Goal: Navigation & Orientation: Find specific page/section

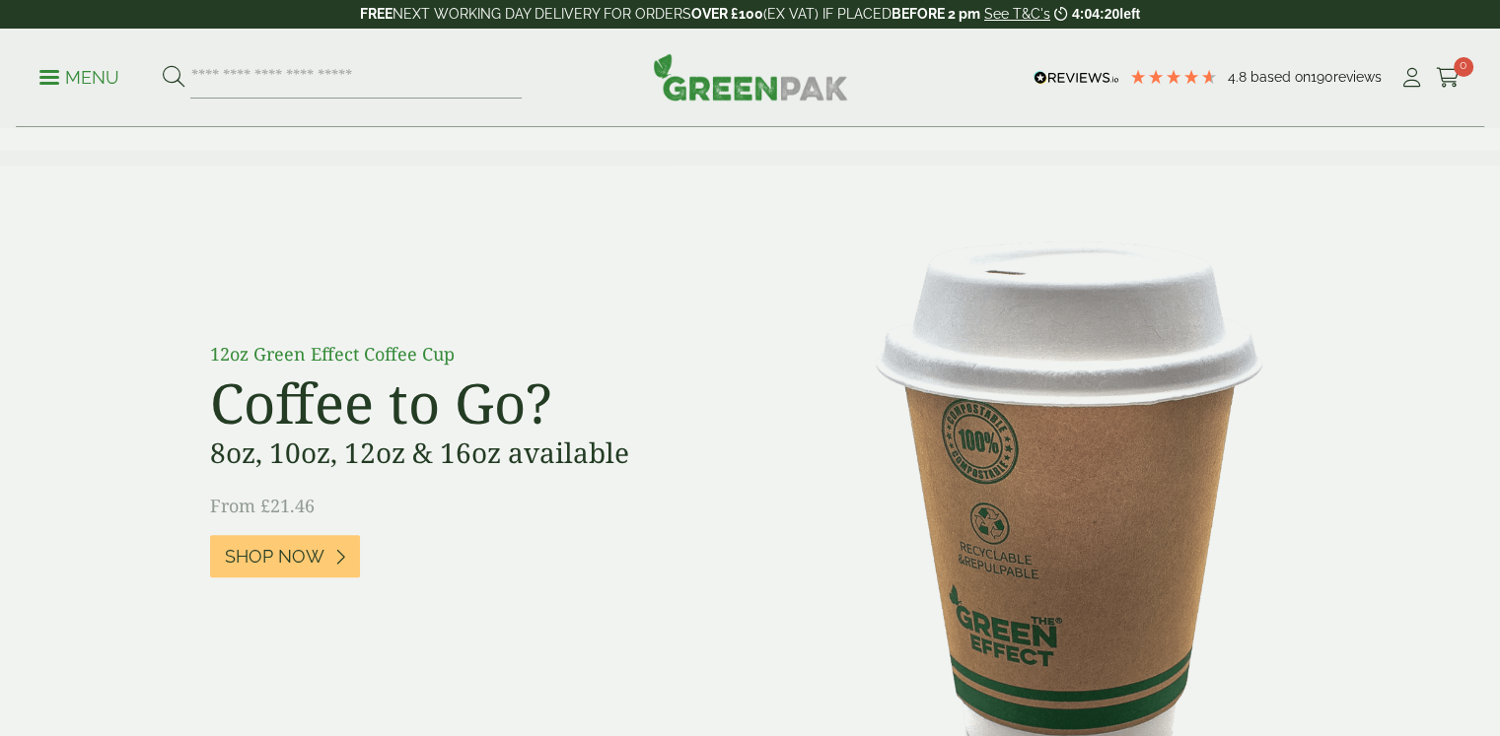
scroll to position [1380, 0]
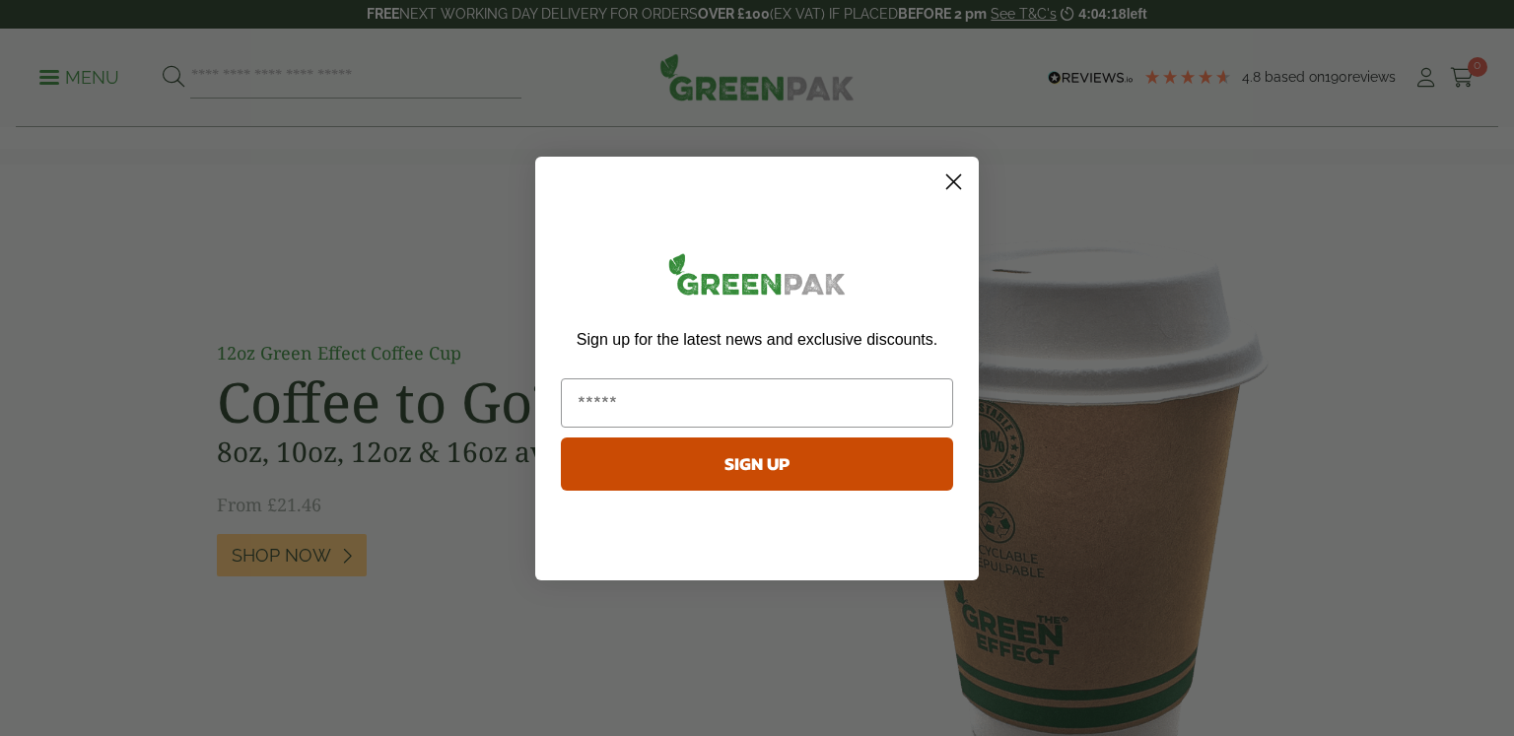
click at [967, 183] on circle "Close dialog" at bounding box center [954, 181] width 33 height 33
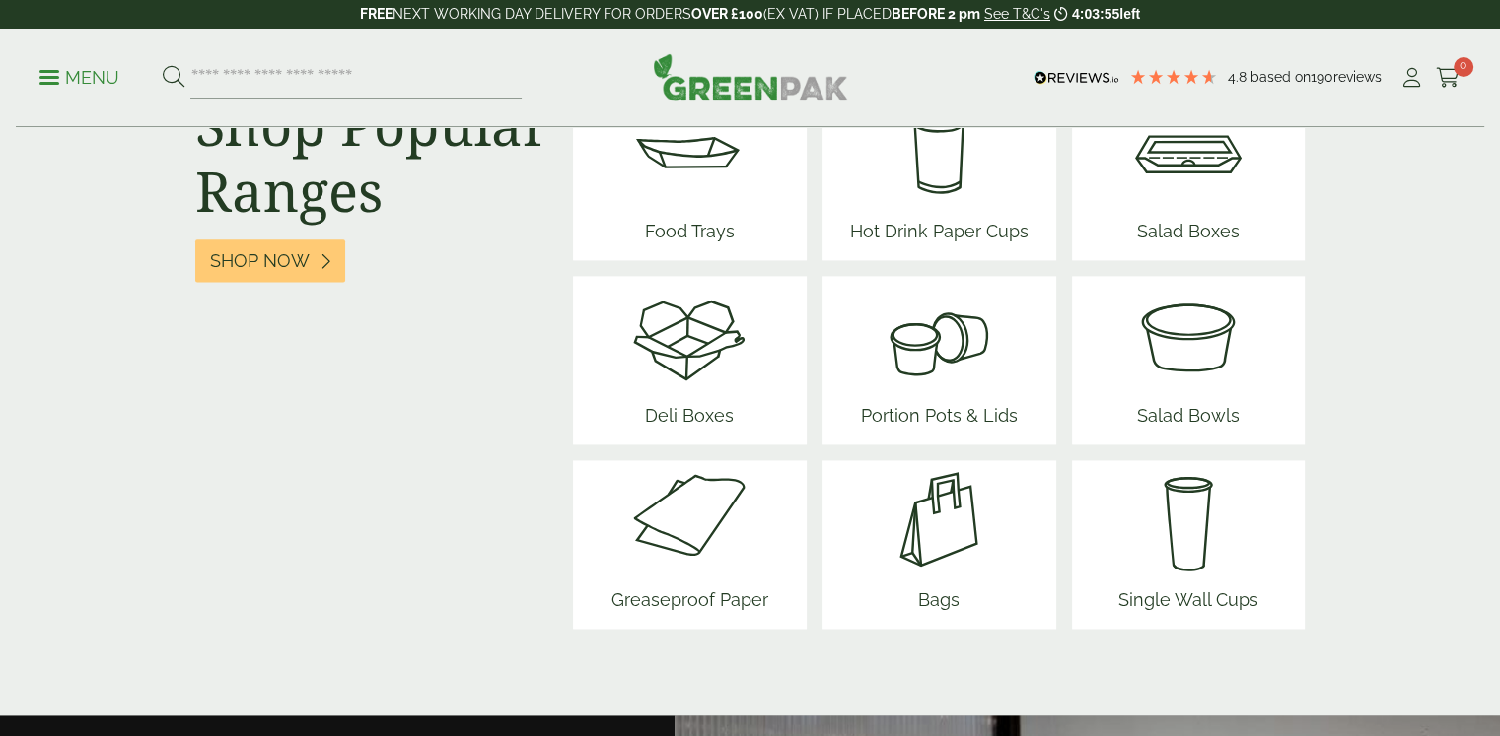
scroll to position [2515, 0]
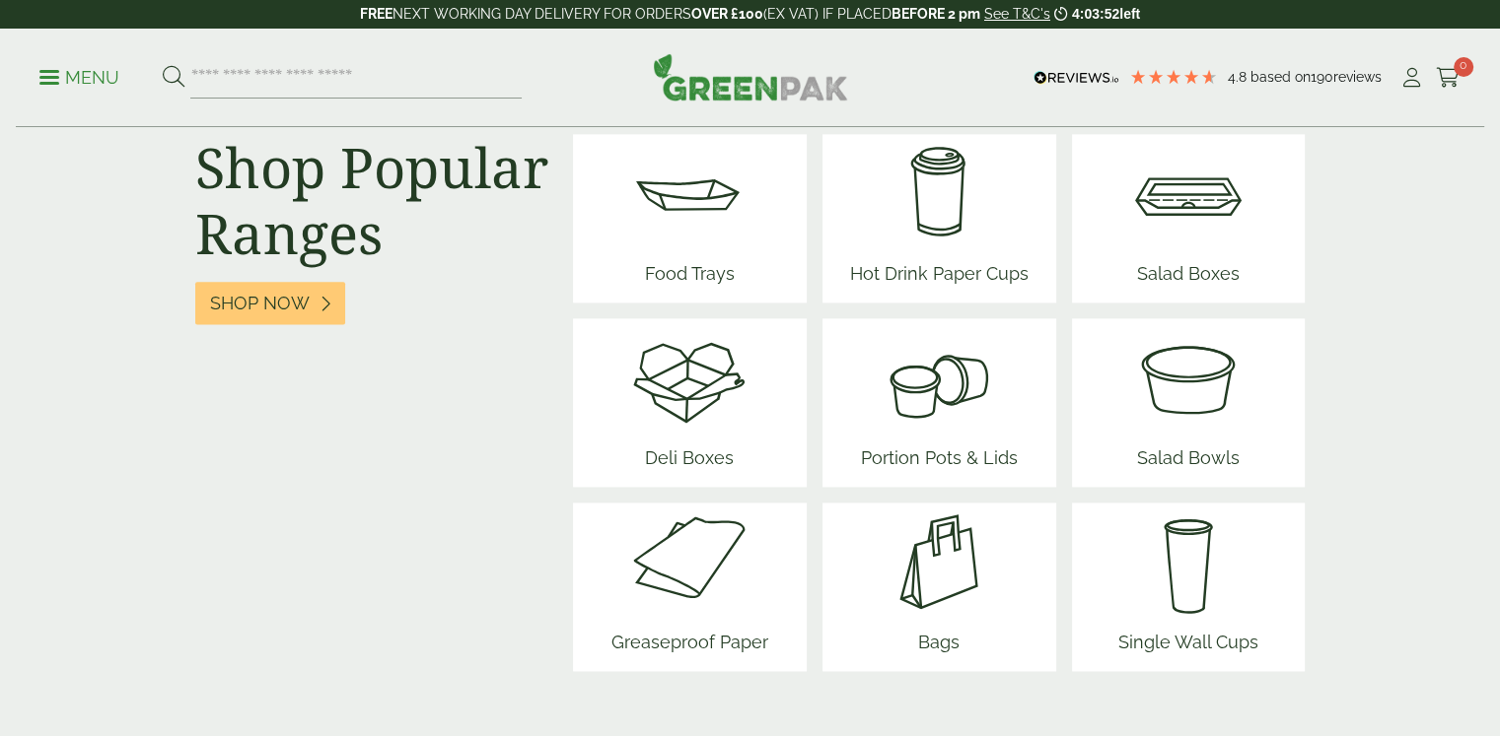
click at [1195, 245] on img at bounding box center [1188, 193] width 118 height 118
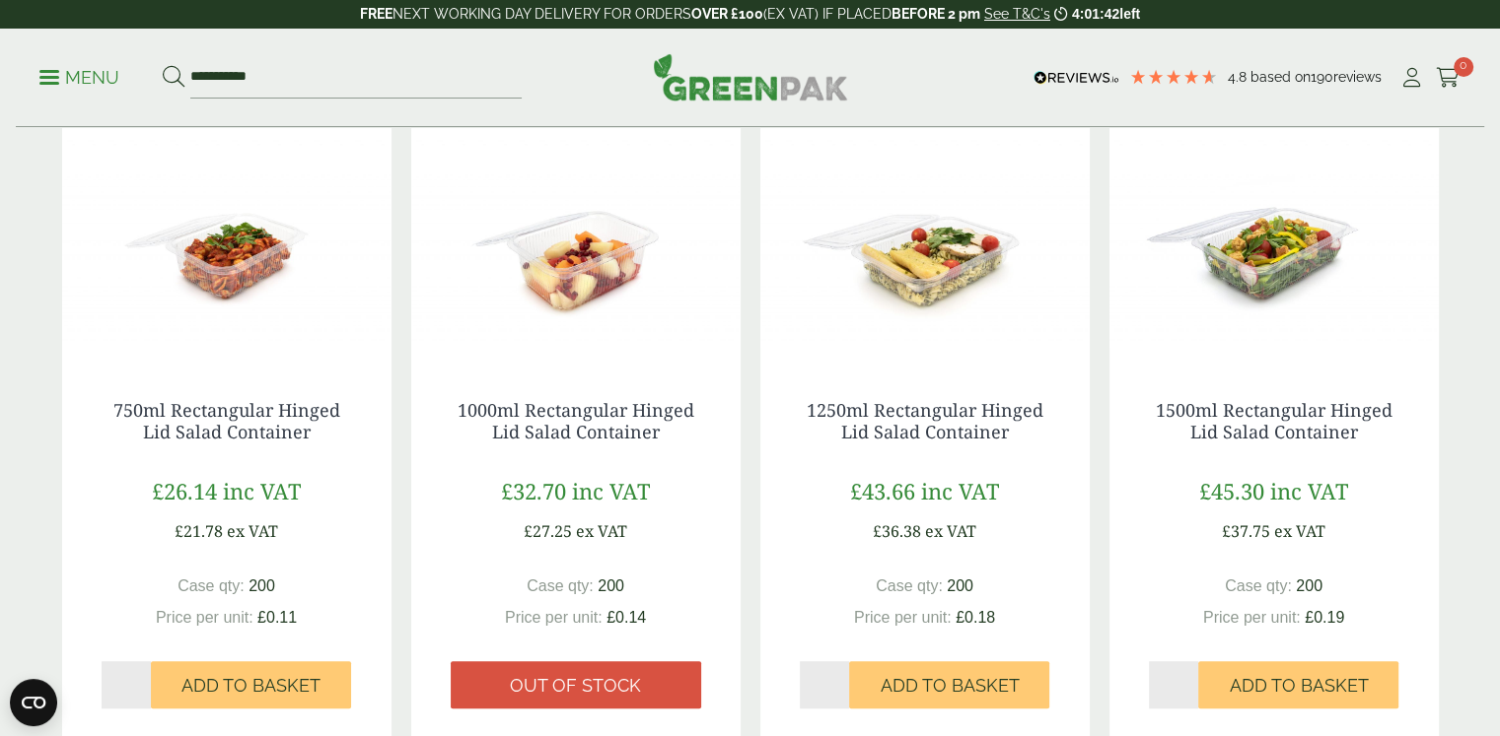
scroll to position [986, 0]
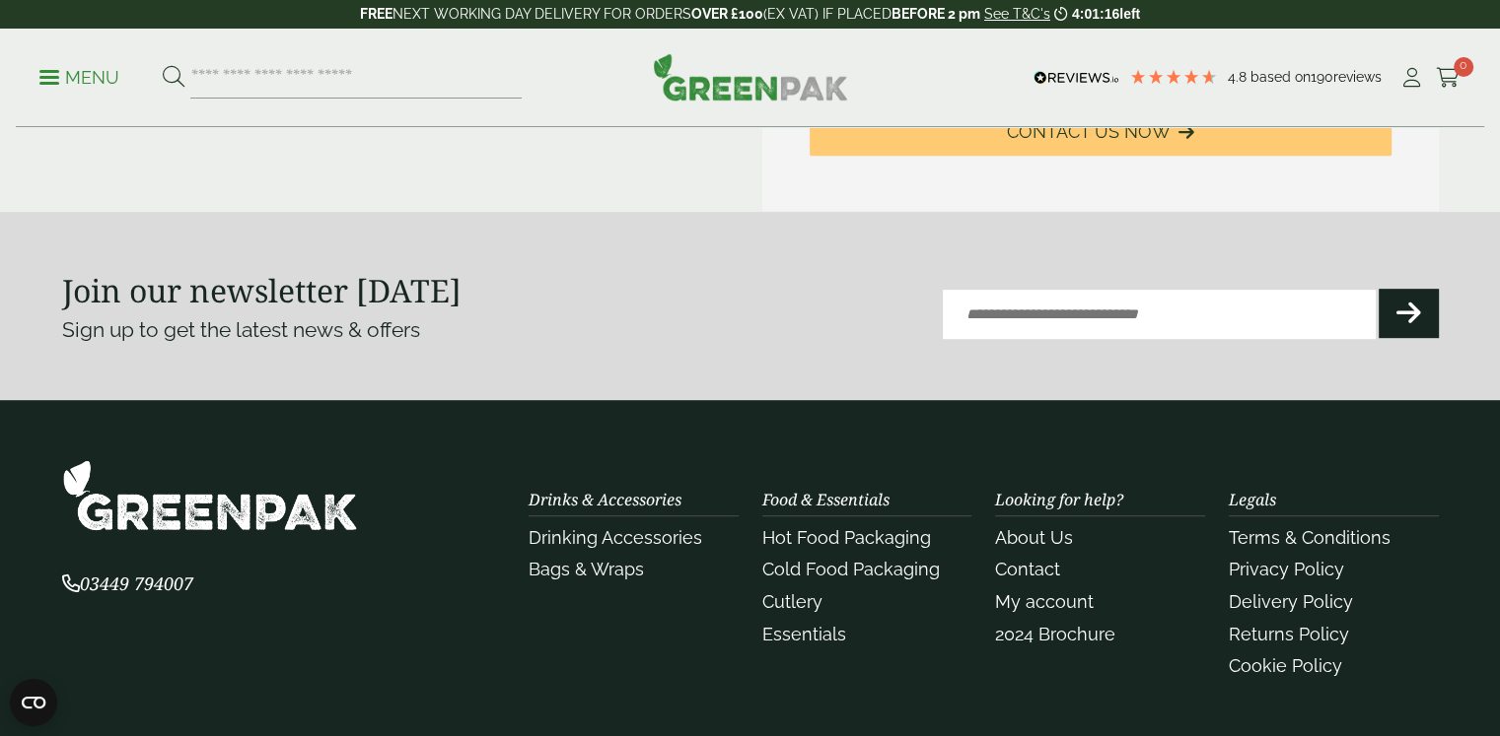
scroll to position [1084, 0]
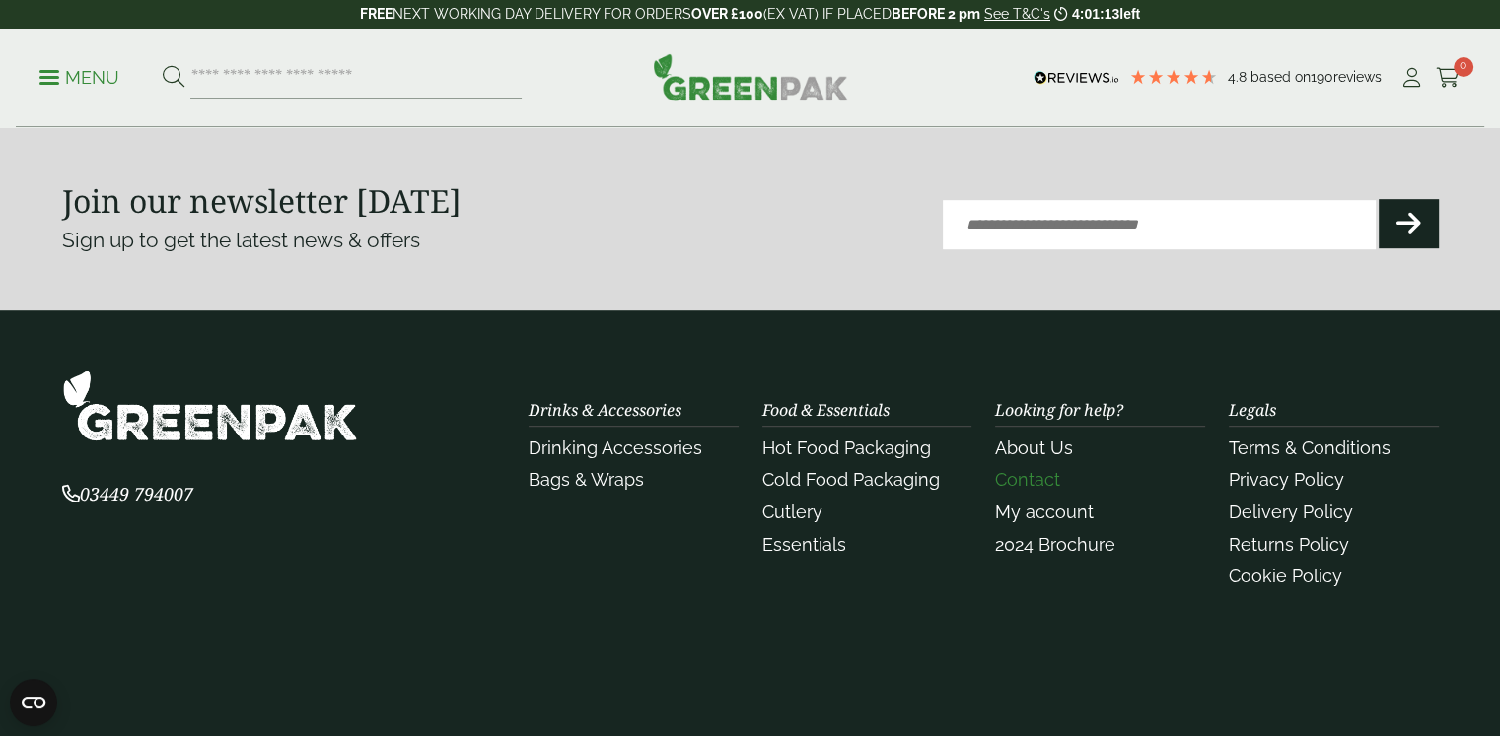
click at [1021, 475] on link "Contact" at bounding box center [1027, 479] width 65 height 21
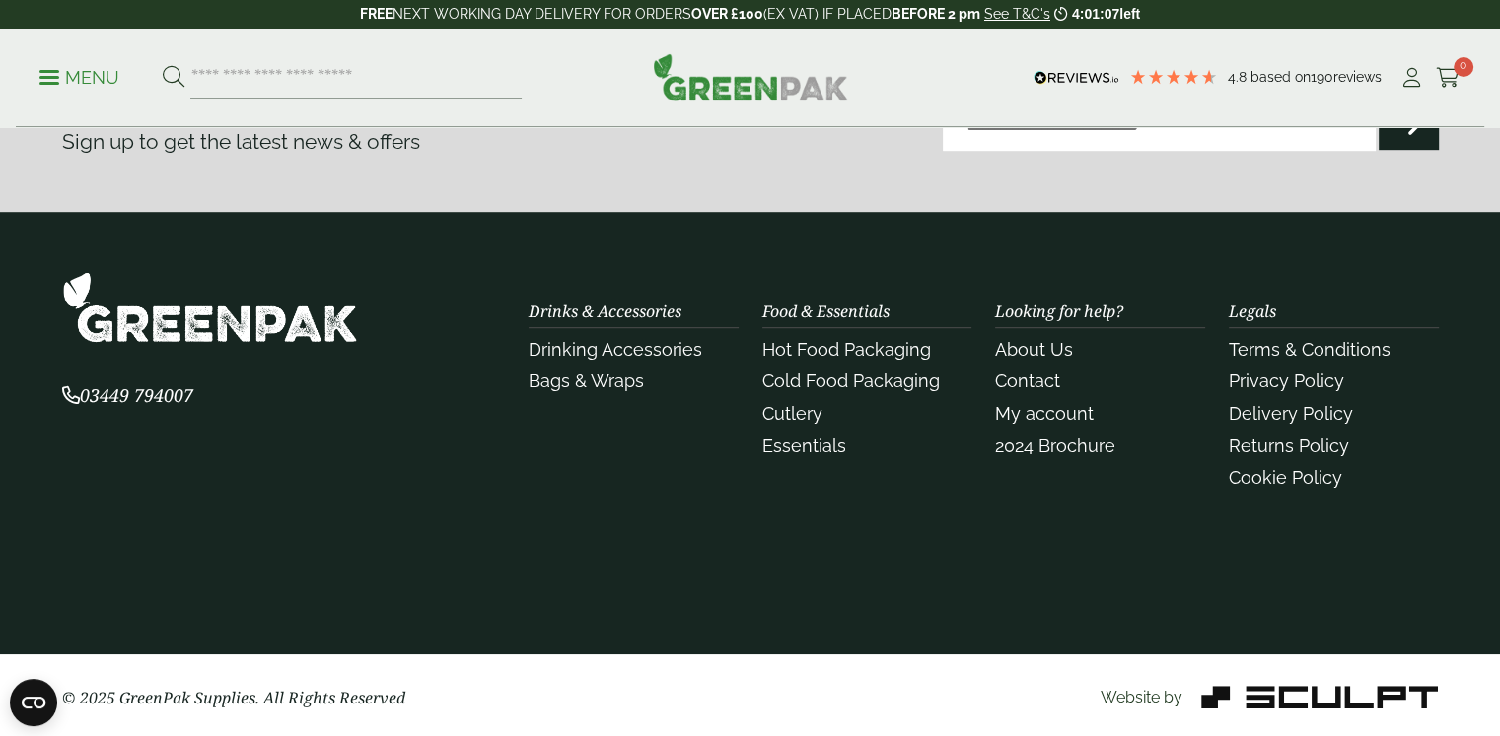
scroll to position [1191, 0]
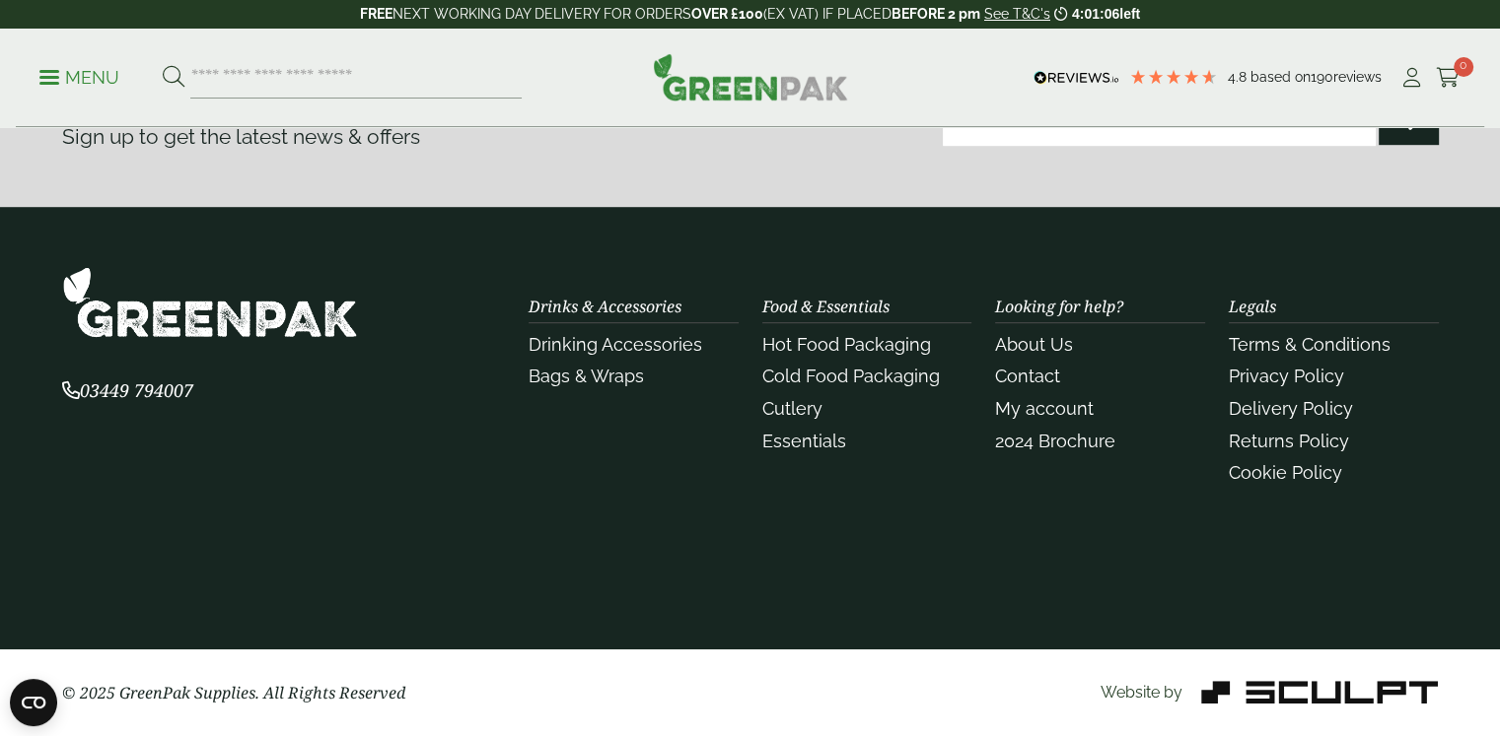
click at [769, 71] on img at bounding box center [750, 76] width 195 height 47
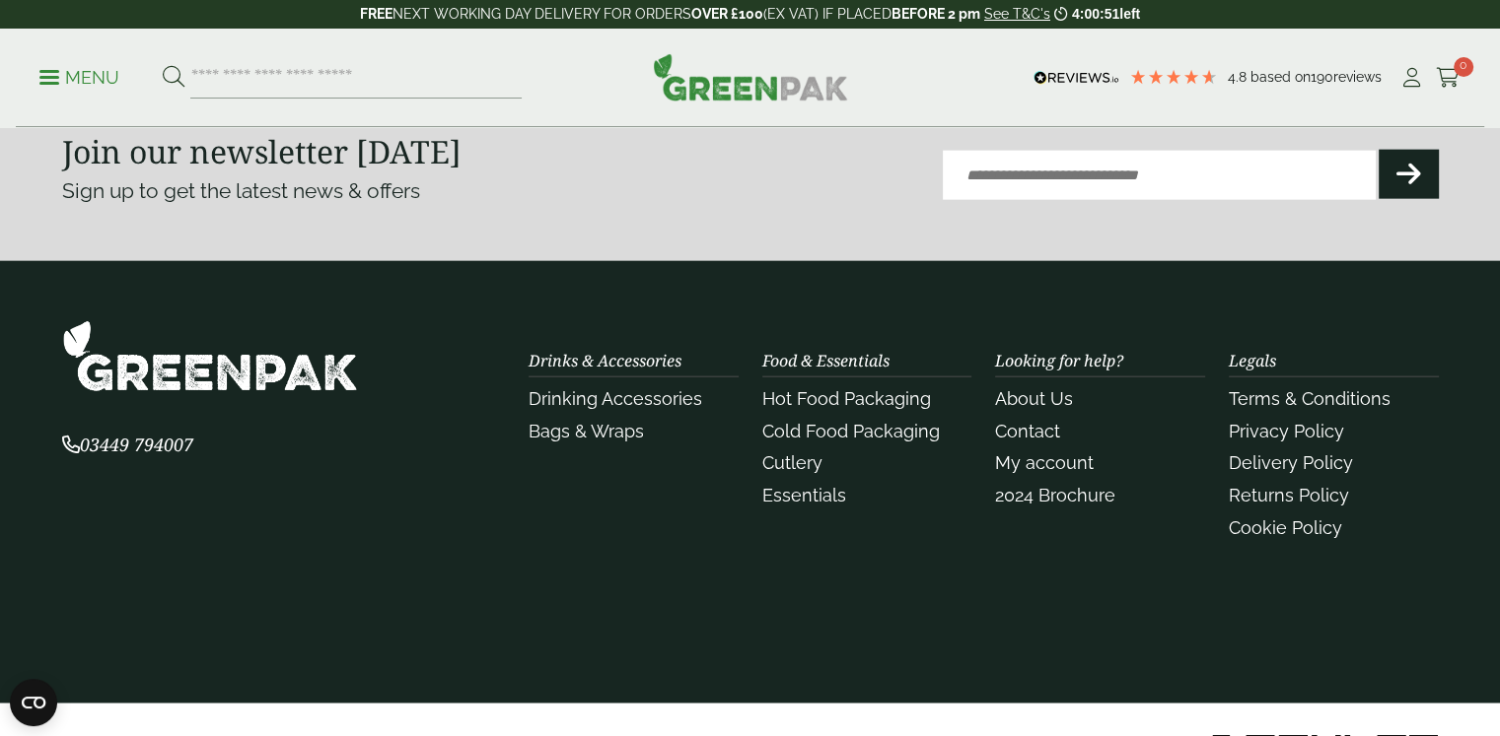
scroll to position [4614, 0]
